Goal: Check status: Check status

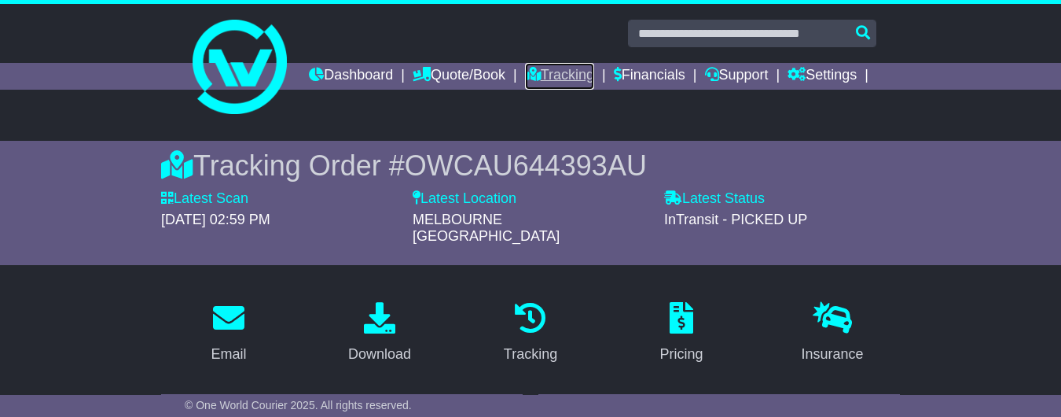
click at [594, 78] on link "Tracking" at bounding box center [559, 76] width 69 height 27
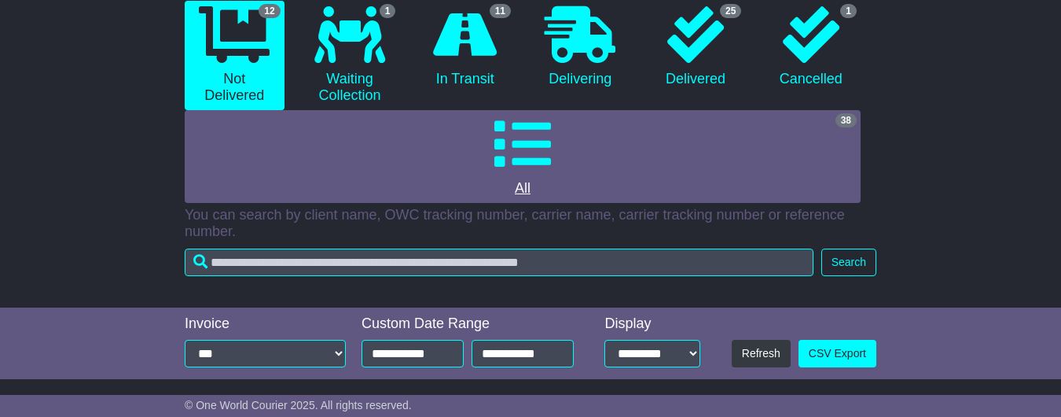
scroll to position [178, 0]
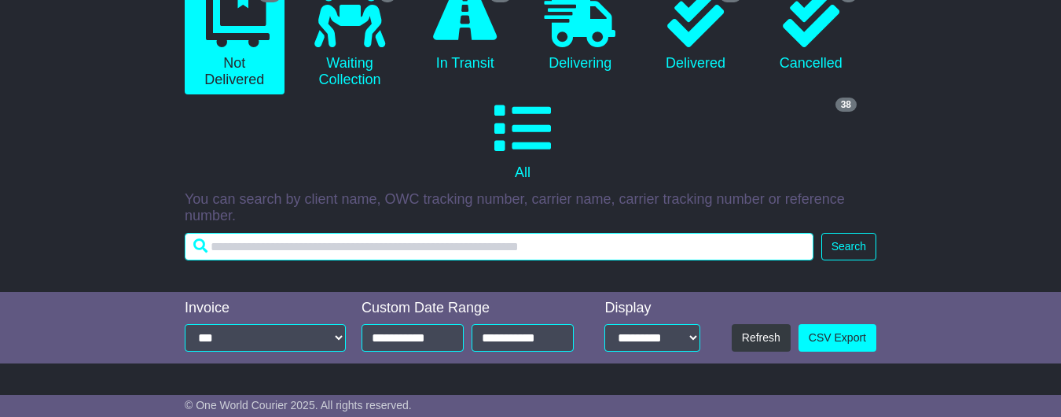
click at [353, 256] on input "text" at bounding box center [499, 247] width 629 height 28
paste input "**********"
type input "**********"
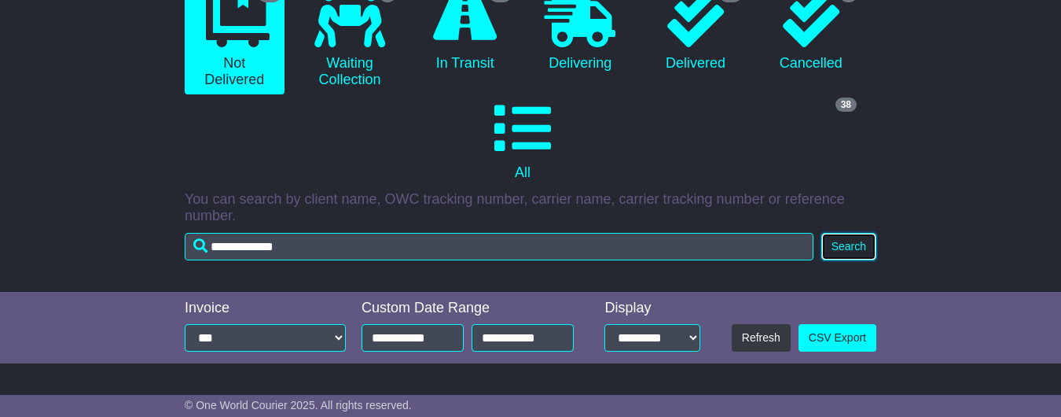
click at [858, 254] on button "Search" at bounding box center [849, 247] width 55 height 28
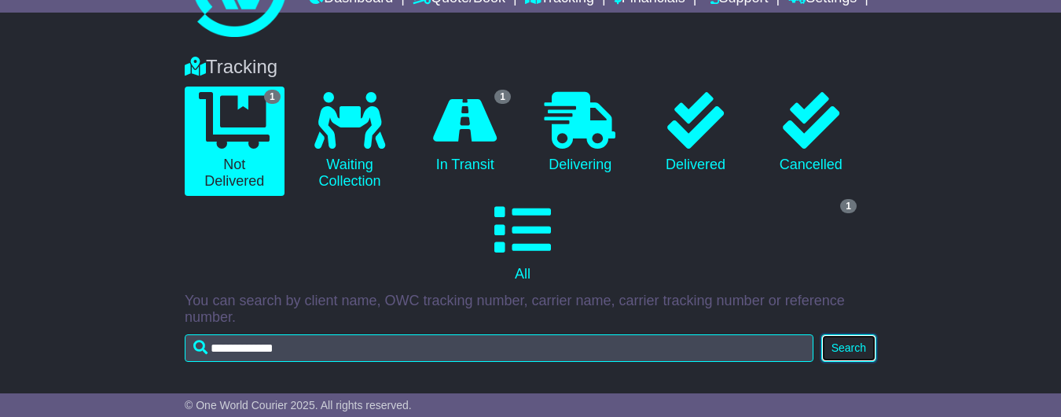
scroll to position [76, 0]
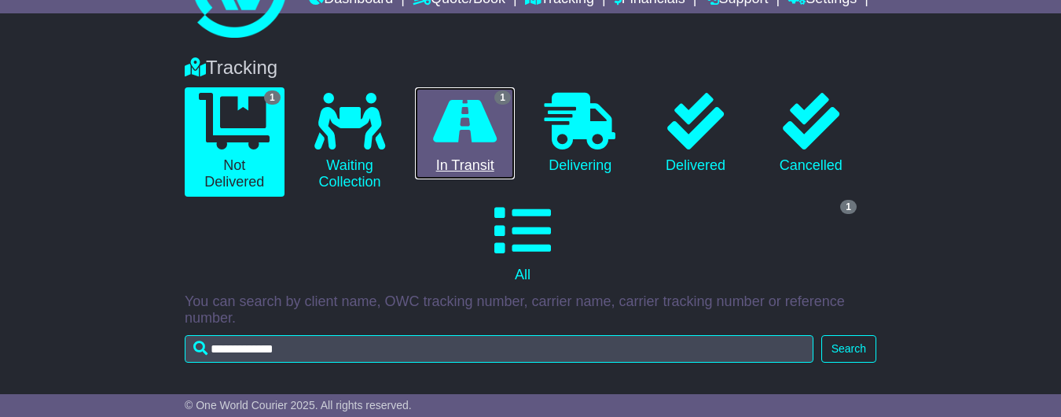
click at [465, 149] on icon at bounding box center [465, 121] width 64 height 57
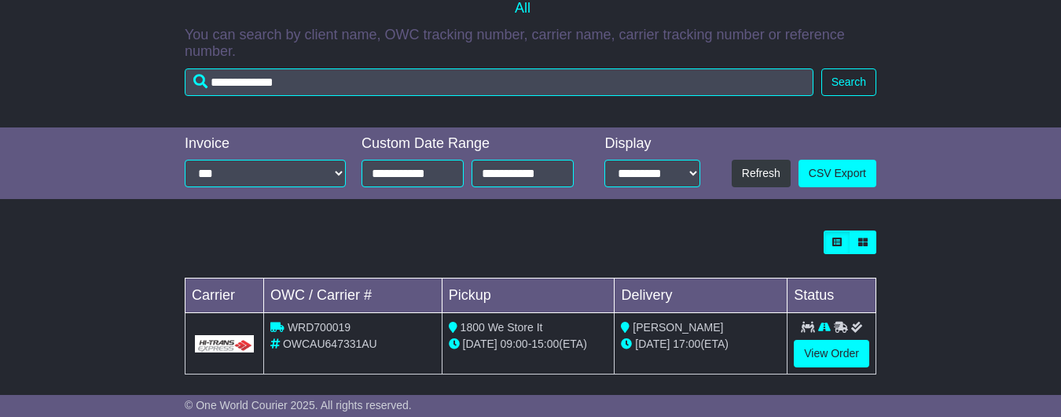
scroll to position [366, 0]
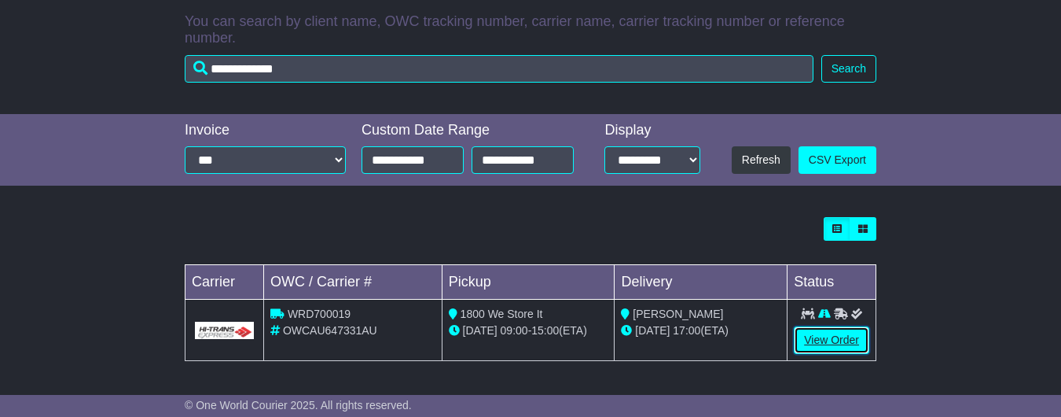
click at [815, 341] on link "View Order" at bounding box center [831, 340] width 75 height 28
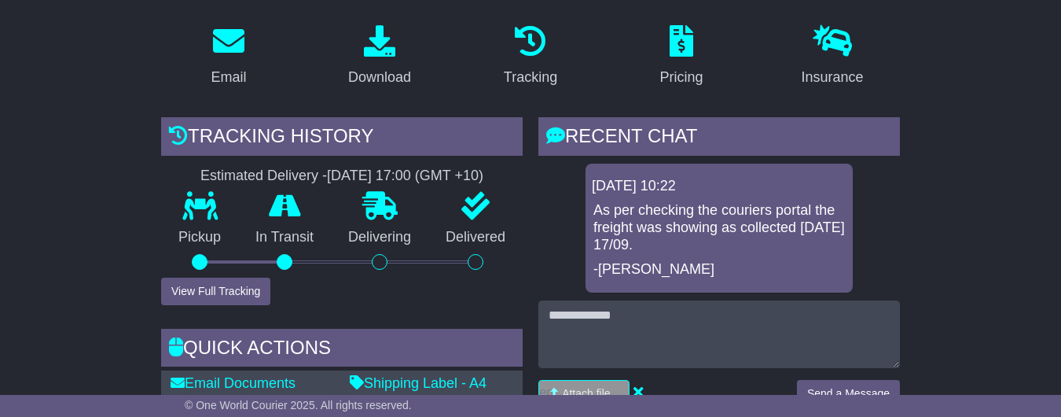
scroll to position [277, 0]
